Goal: Information Seeking & Learning: Learn about a topic

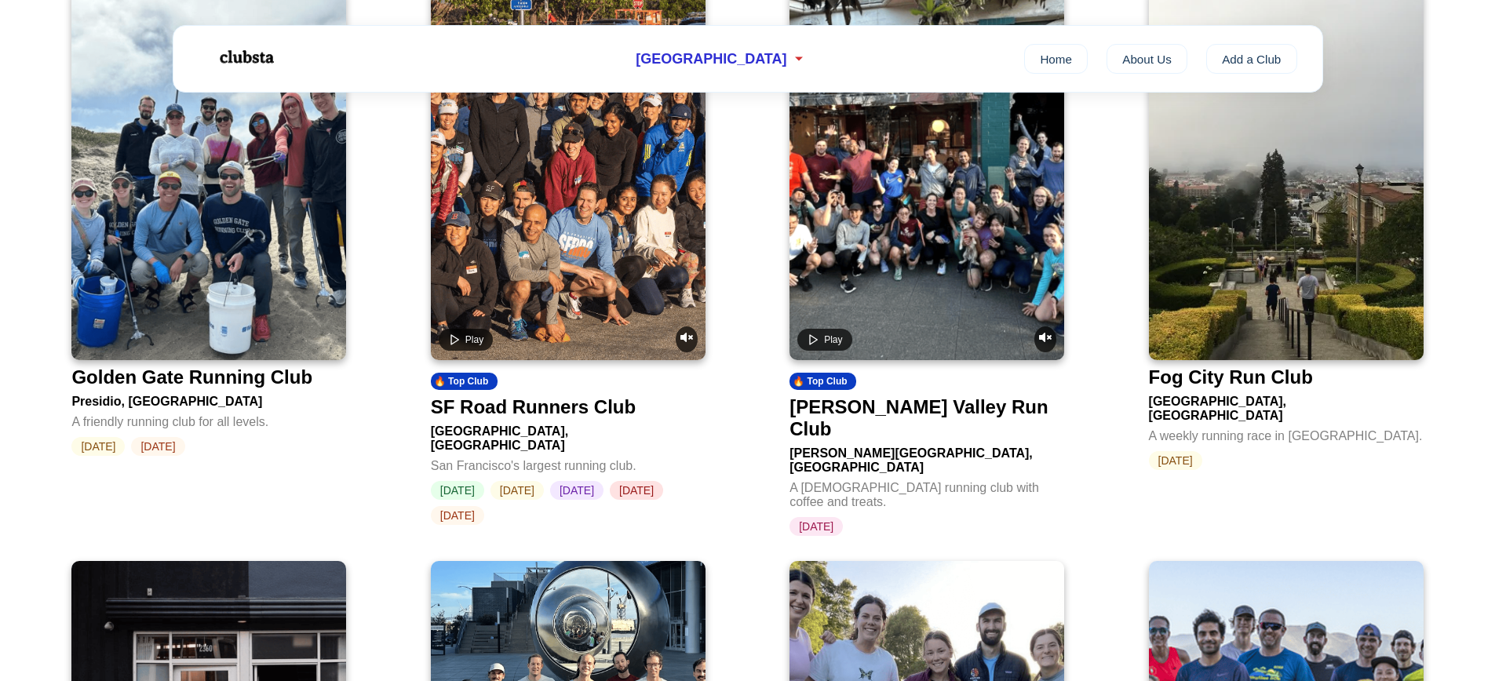
scroll to position [1757, 0]
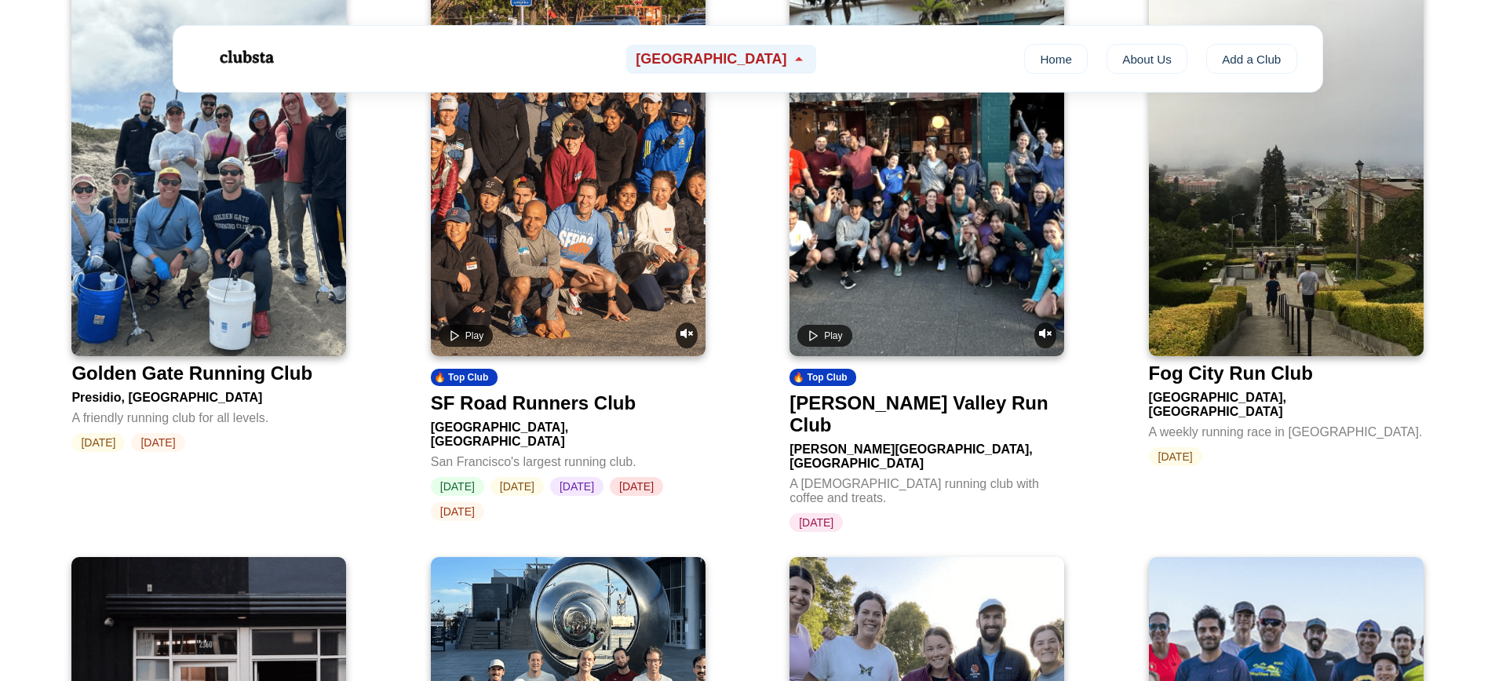
click at [791, 60] on icon at bounding box center [799, 59] width 16 height 16
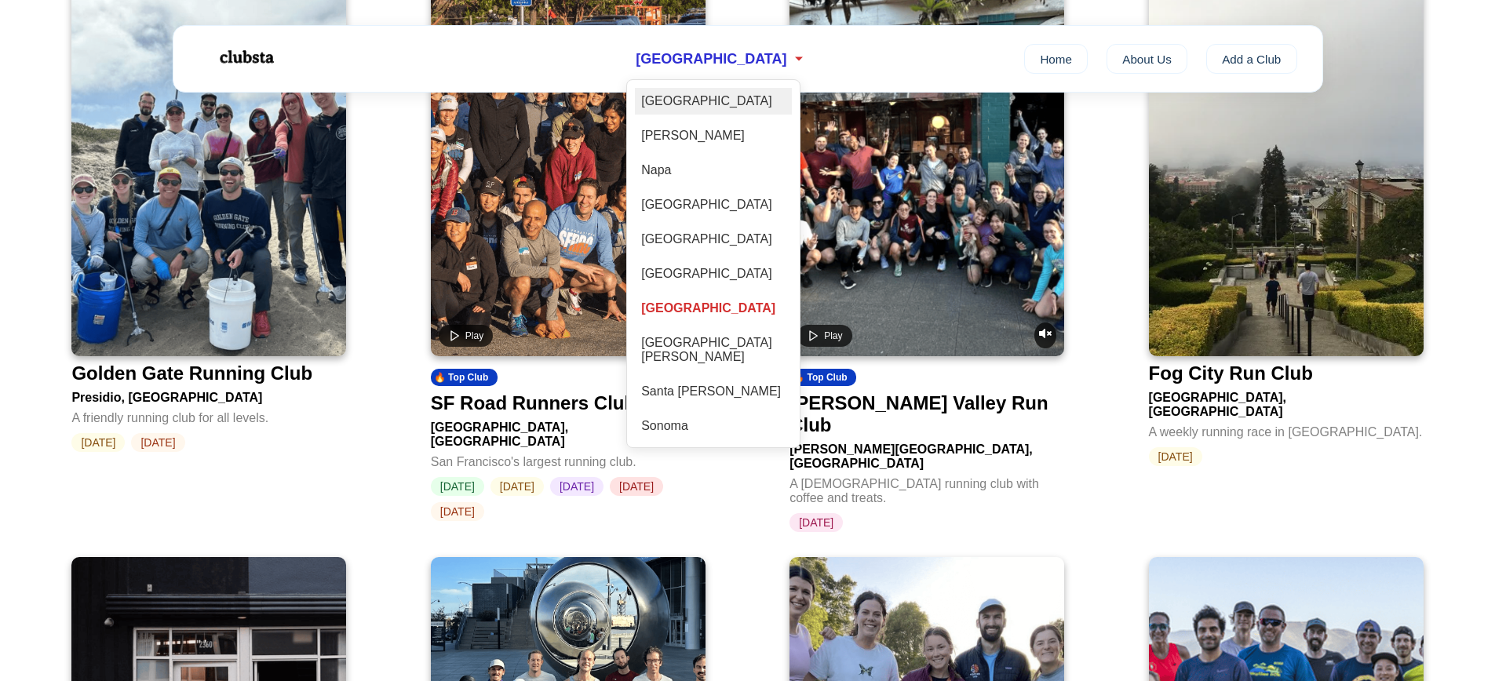
click at [748, 104] on div "[GEOGRAPHIC_DATA]" at bounding box center [713, 101] width 157 height 27
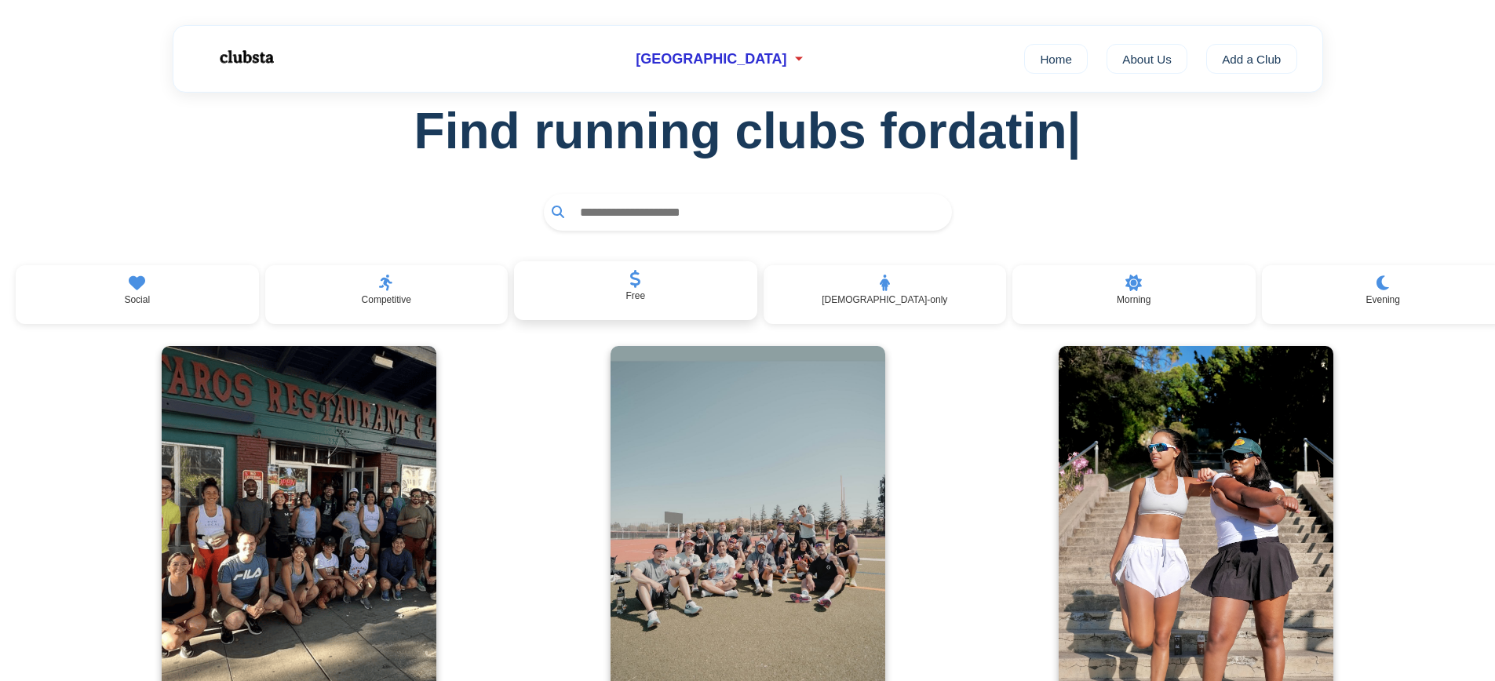
scroll to position [344, 0]
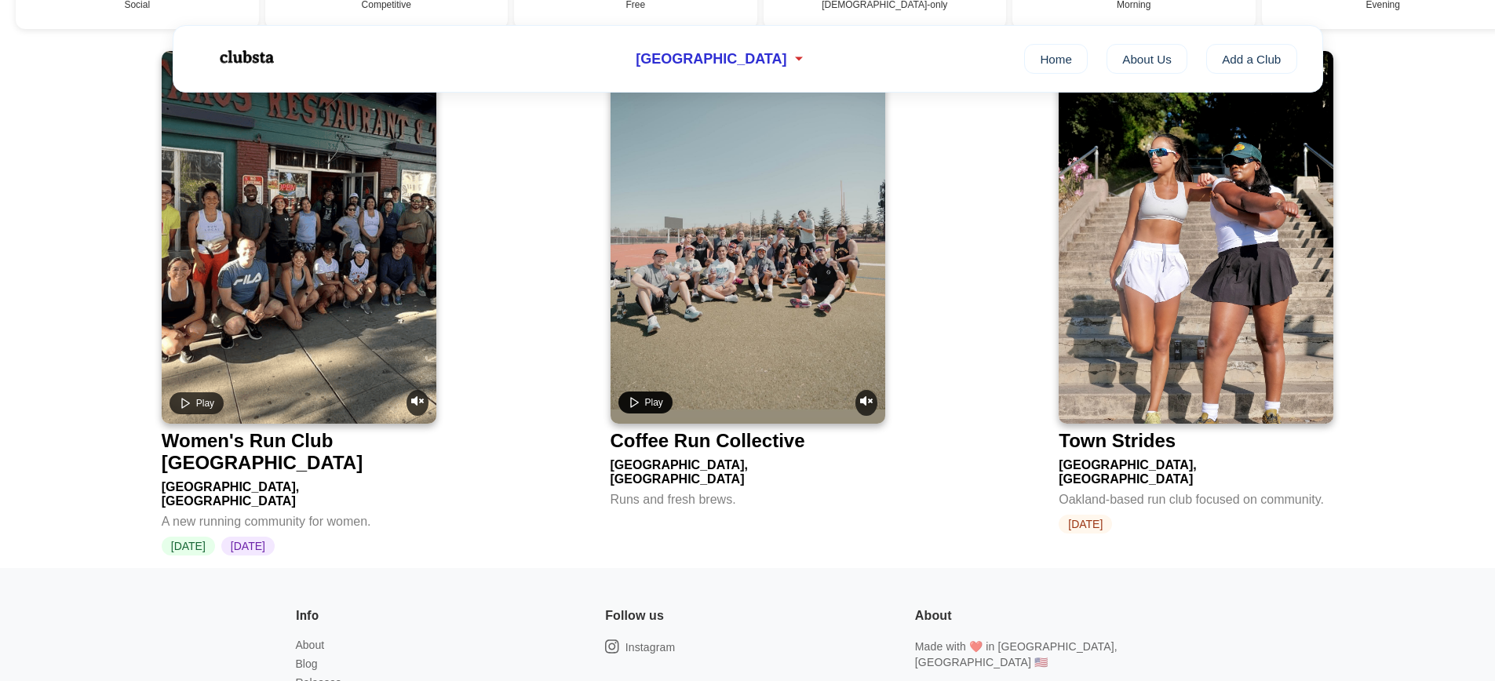
click at [634, 409] on icon "Play video" at bounding box center [634, 402] width 13 height 13
click at [319, 453] on div "Women's Run Club [GEOGRAPHIC_DATA]" at bounding box center [296, 452] width 268 height 44
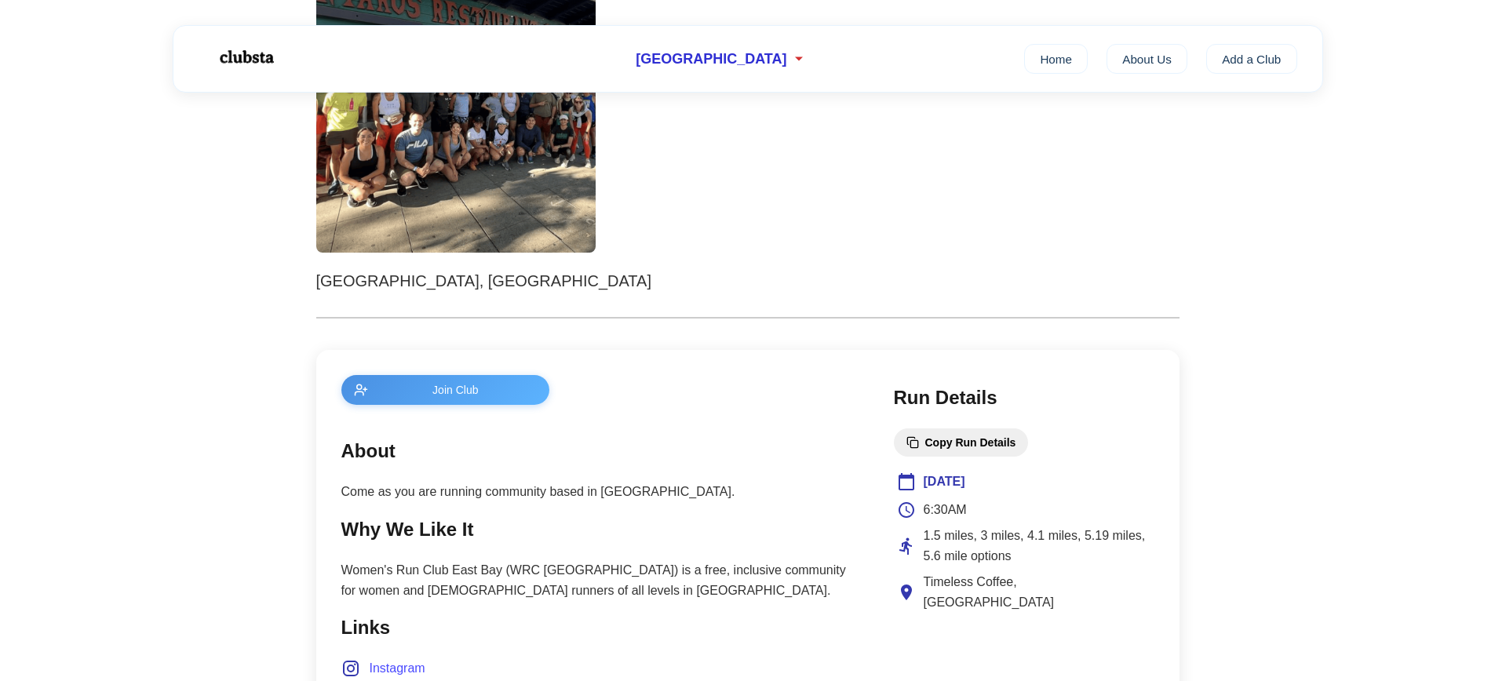
scroll to position [643, 0]
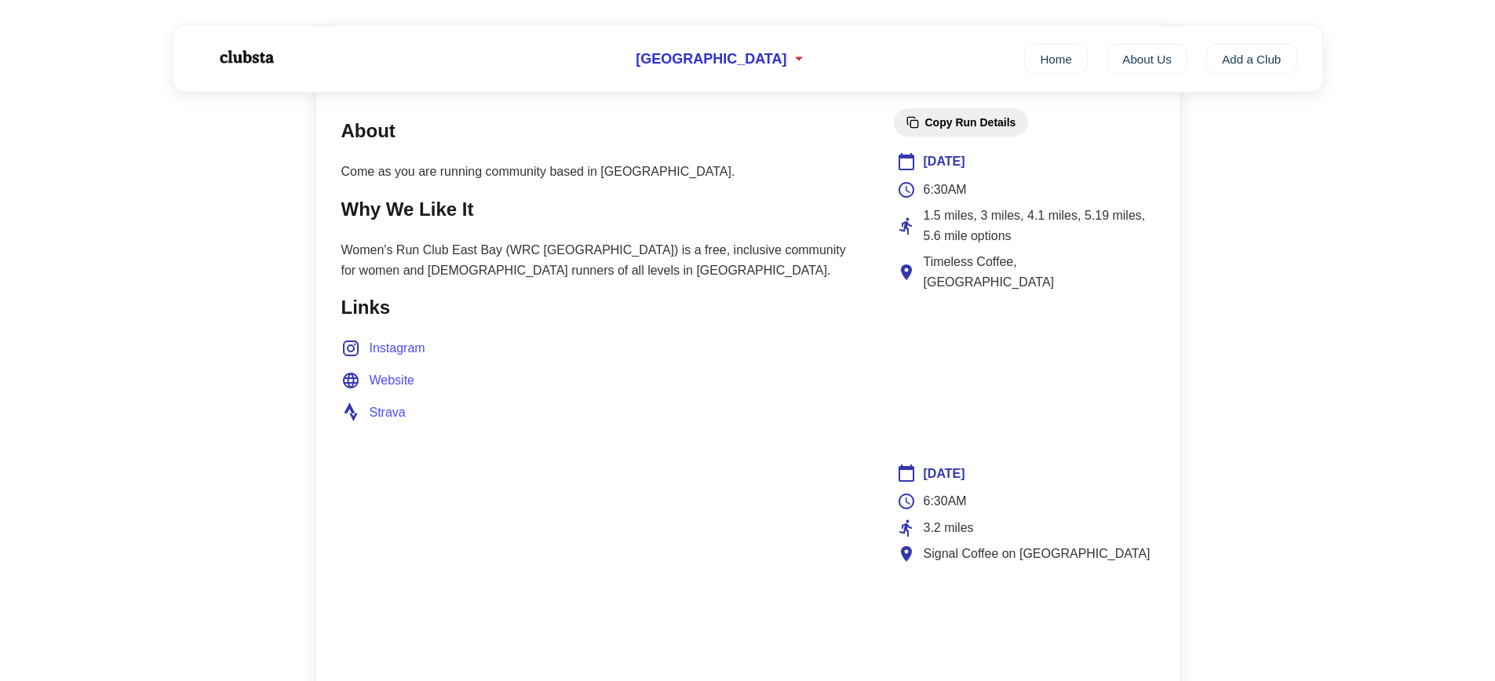
scroll to position [344, 0]
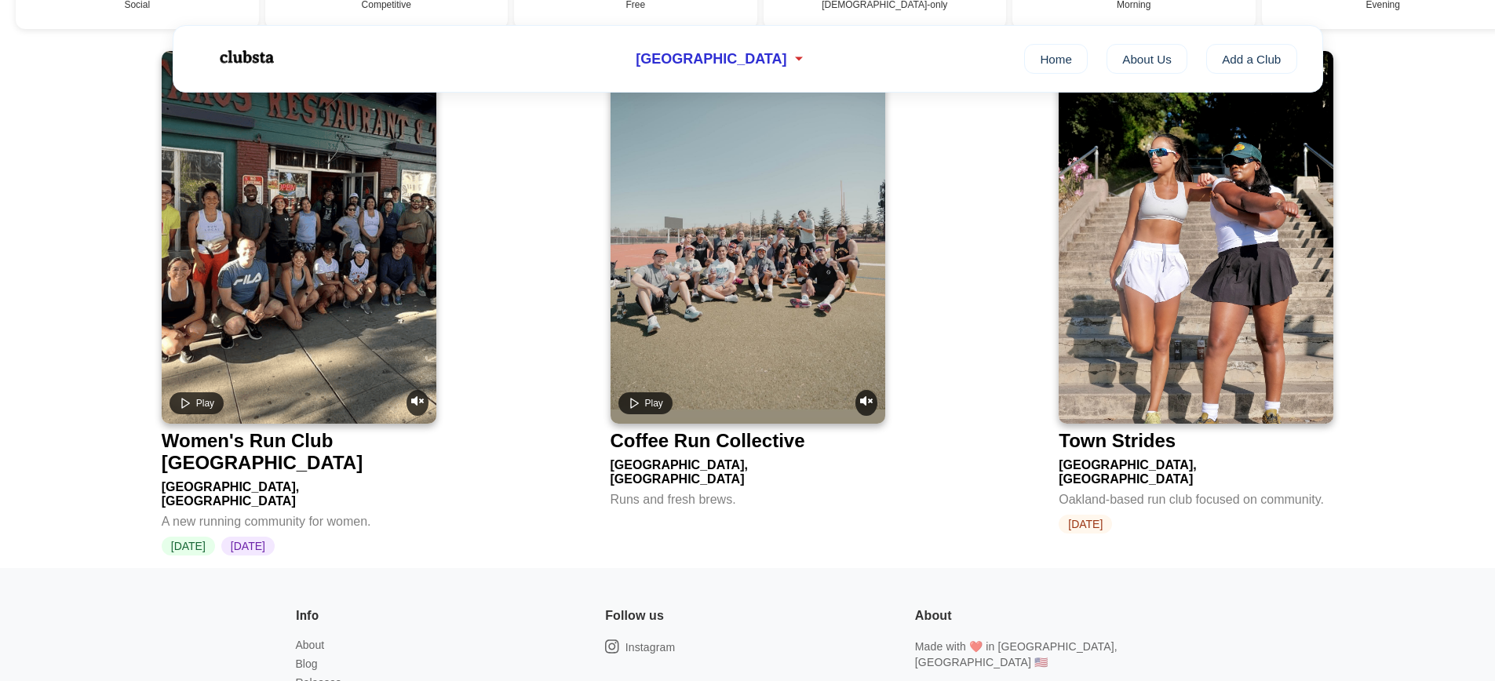
click at [655, 451] on div "Coffee Run Collective" at bounding box center [707, 441] width 195 height 22
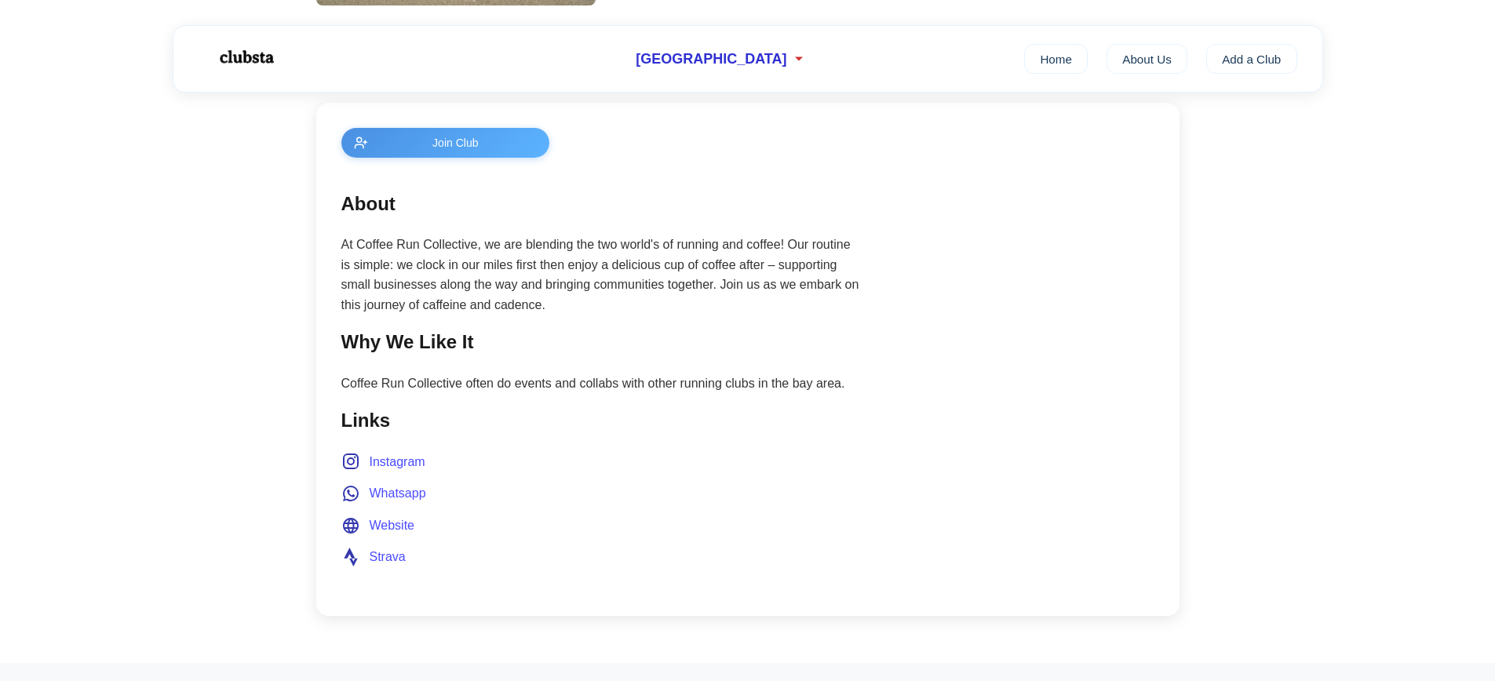
scroll to position [620, 0]
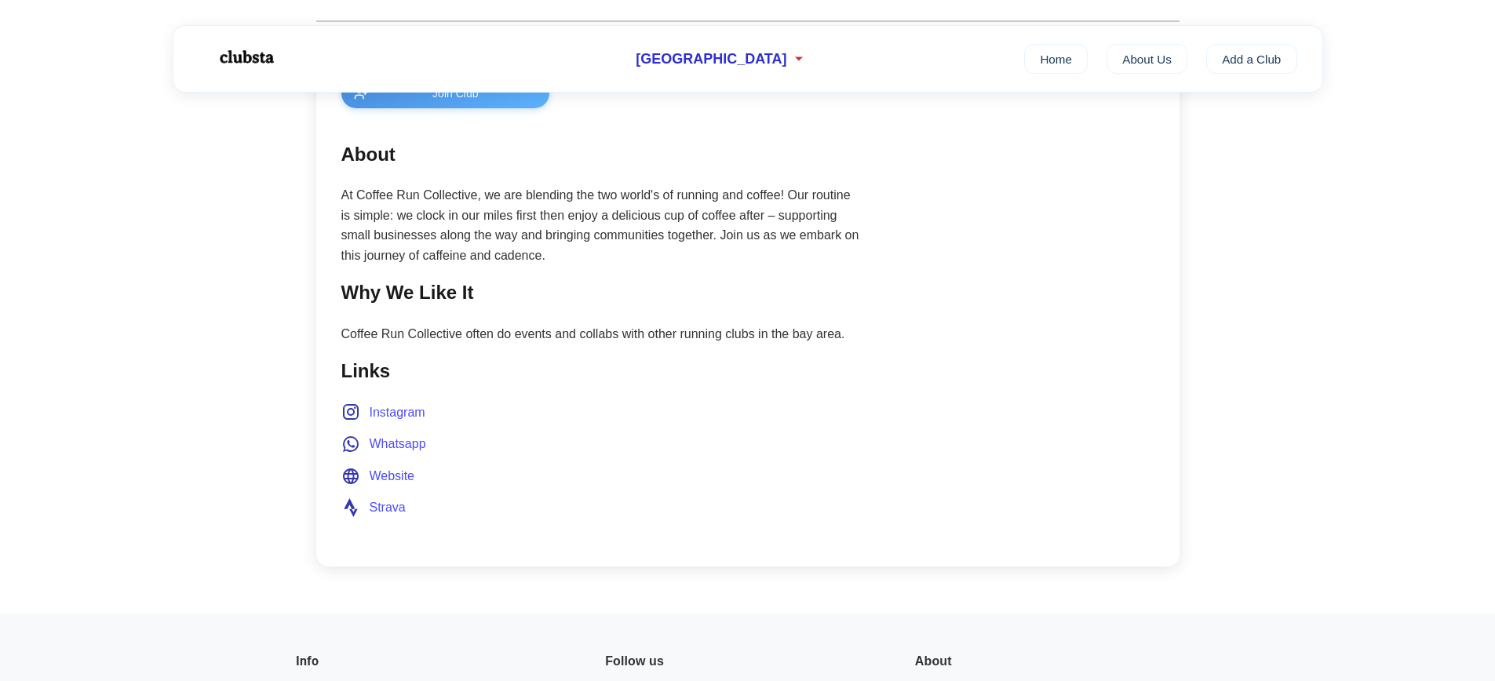
click at [406, 486] on span "Website" at bounding box center [393, 476] width 46 height 20
click at [232, 53] on img at bounding box center [245, 58] width 99 height 42
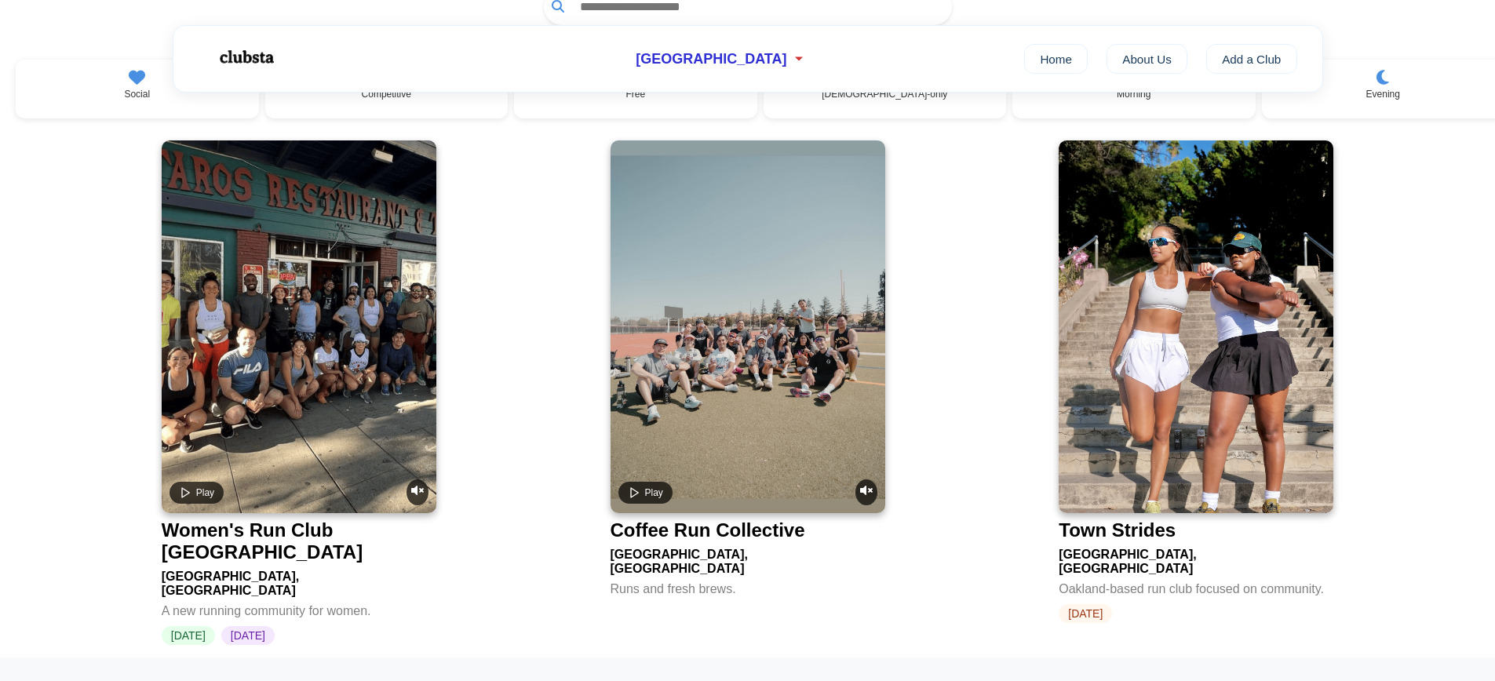
scroll to position [257, 0]
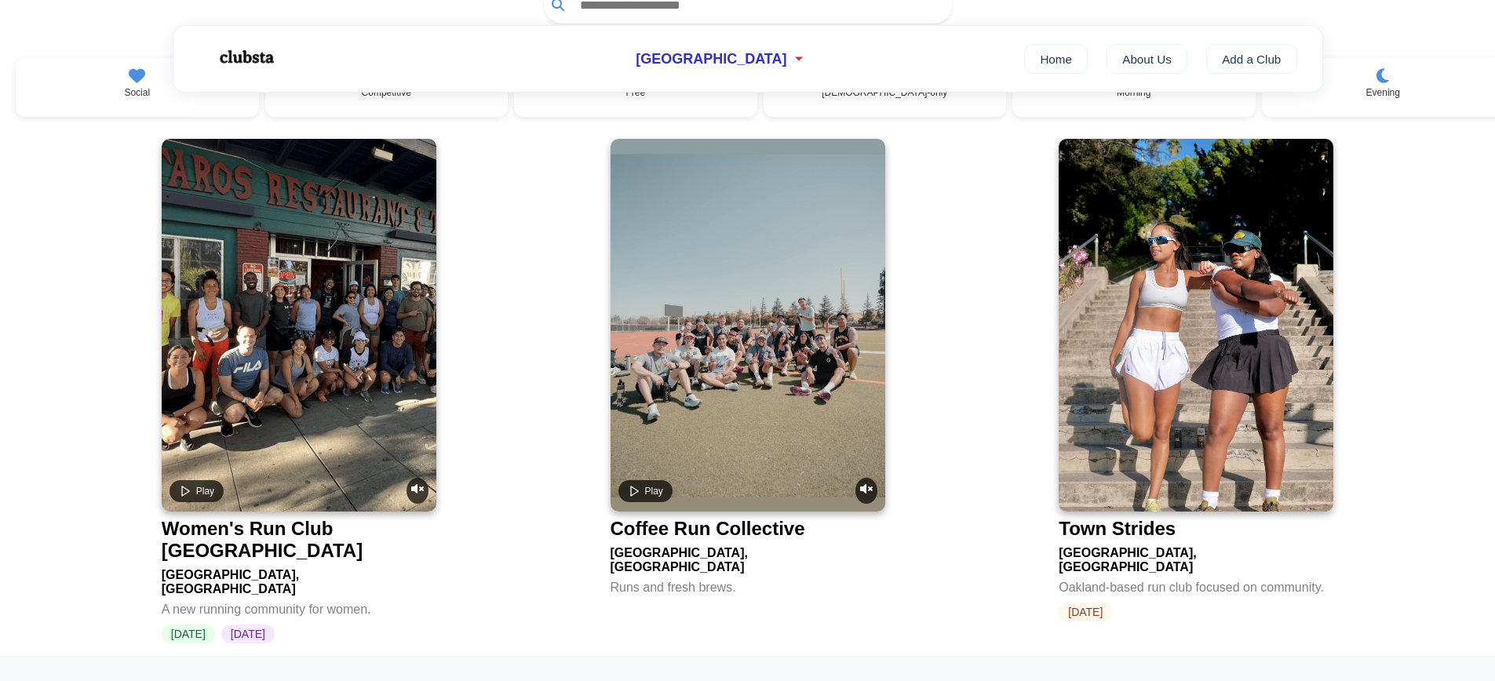
click at [1133, 454] on img at bounding box center [1195, 325] width 275 height 373
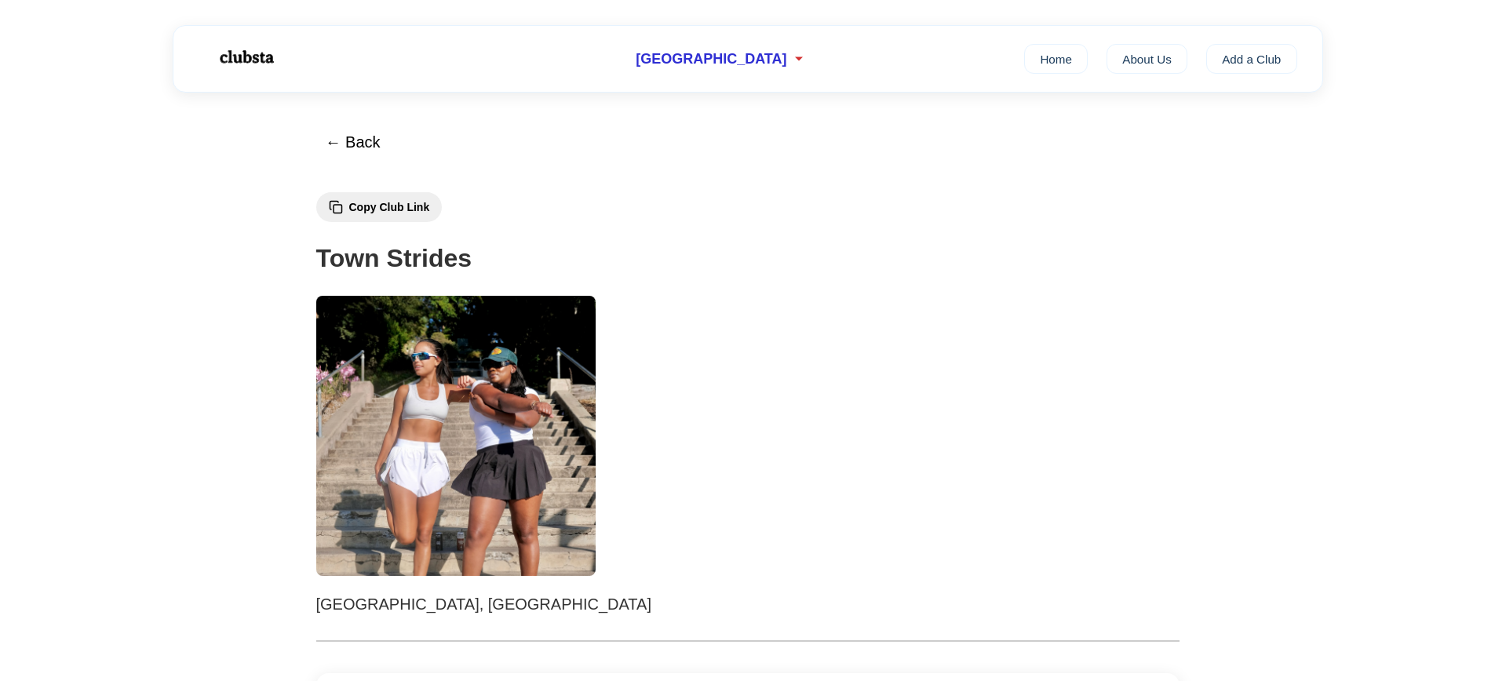
click at [453, 467] on img at bounding box center [456, 436] width 280 height 280
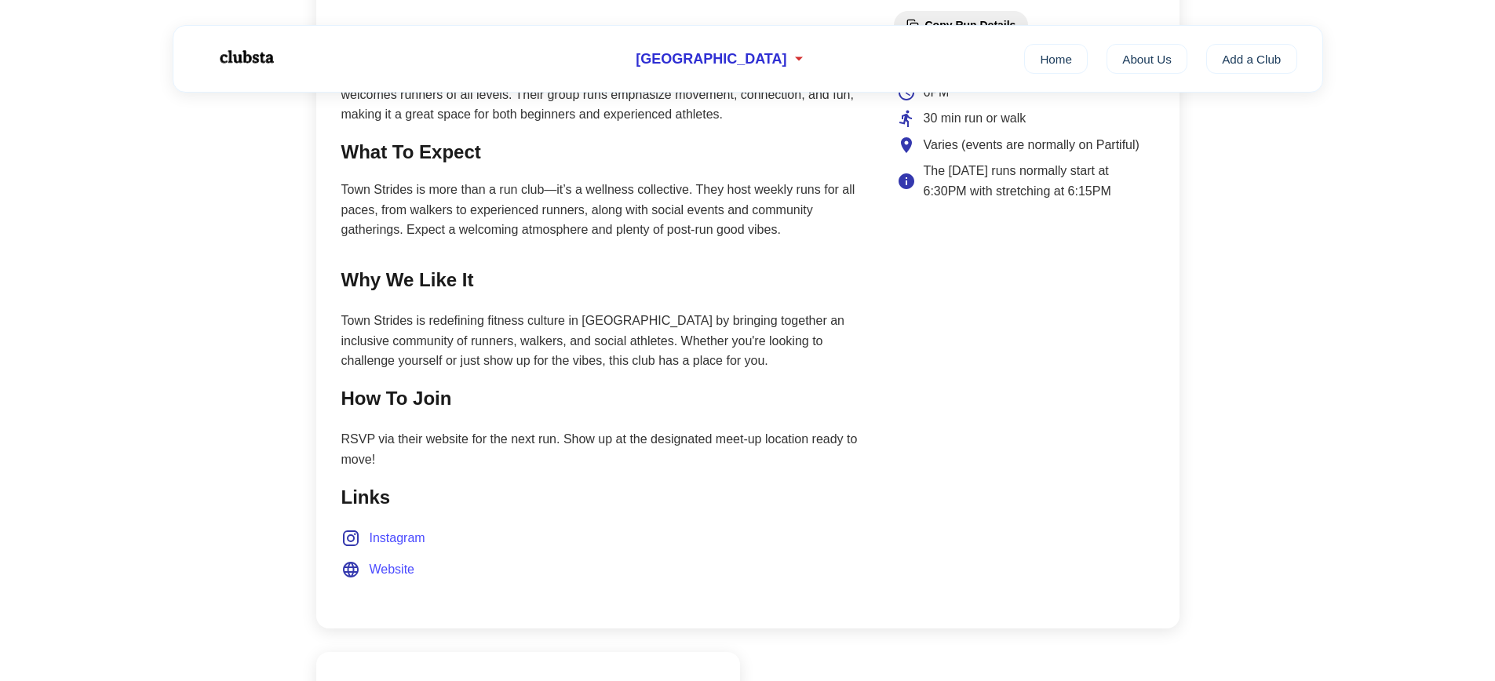
scroll to position [741, 0]
click at [398, 579] on span "Website" at bounding box center [393, 569] width 46 height 20
